Goal: Information Seeking & Learning: Learn about a topic

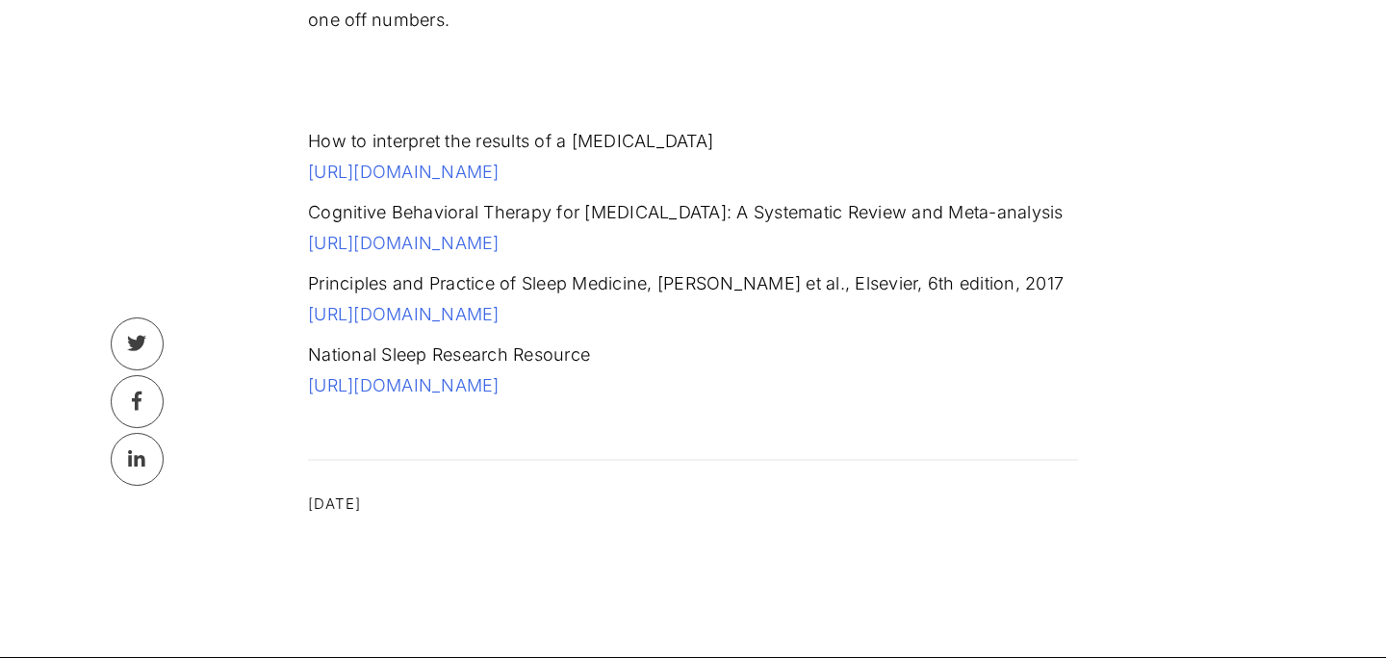
scroll to position [4783, 0]
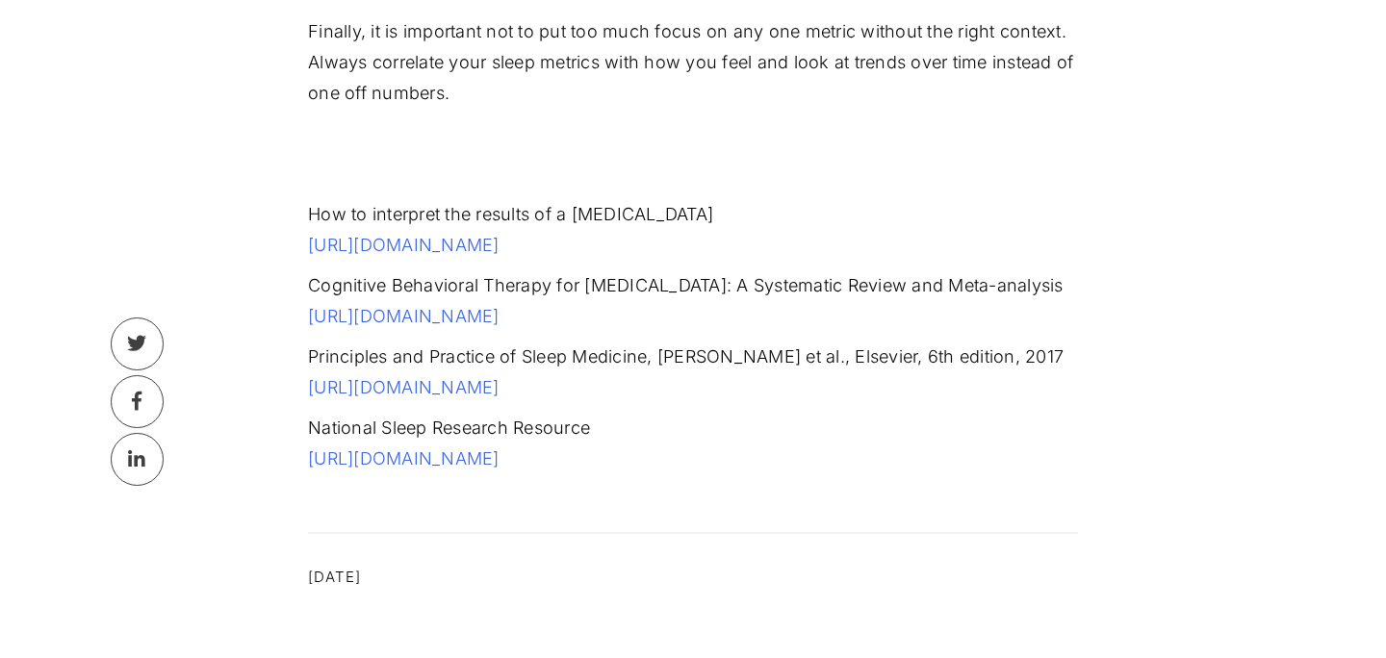
click at [440, 468] on link "[URL][DOMAIN_NAME]" at bounding box center [404, 458] width 192 height 20
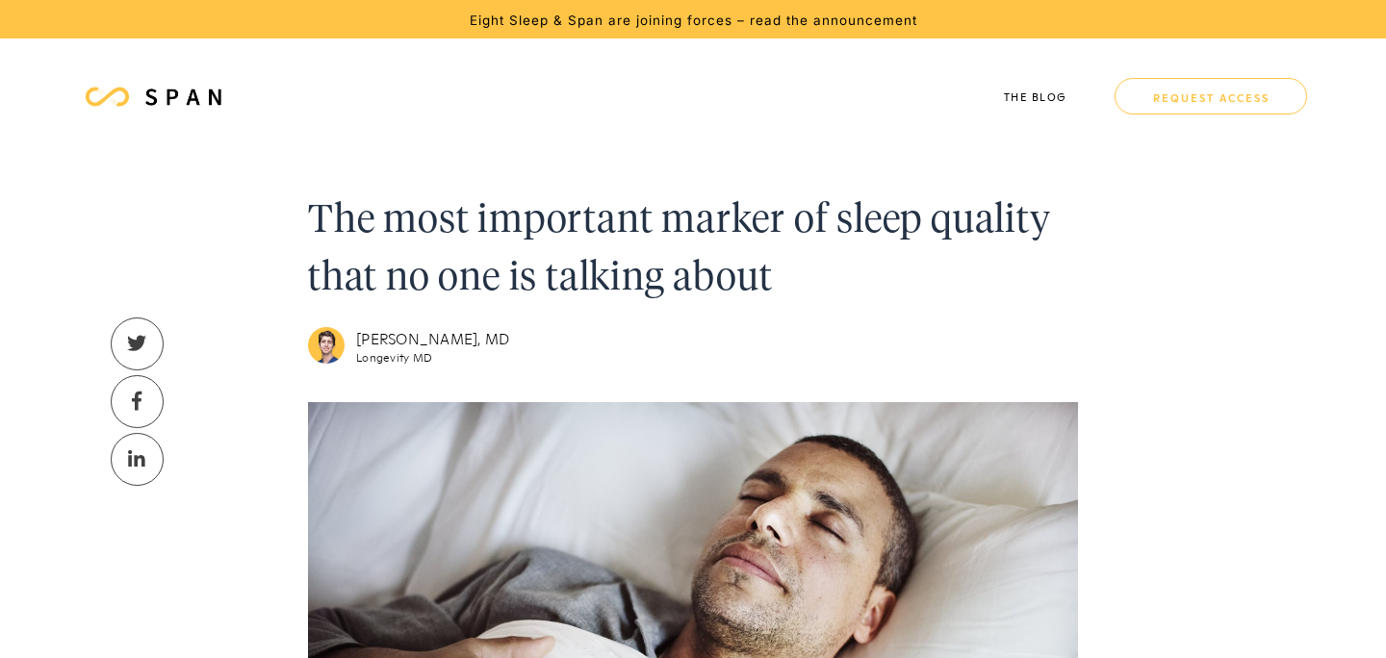
scroll to position [4783, 0]
